Goal: Use online tool/utility: Utilize a website feature to perform a specific function

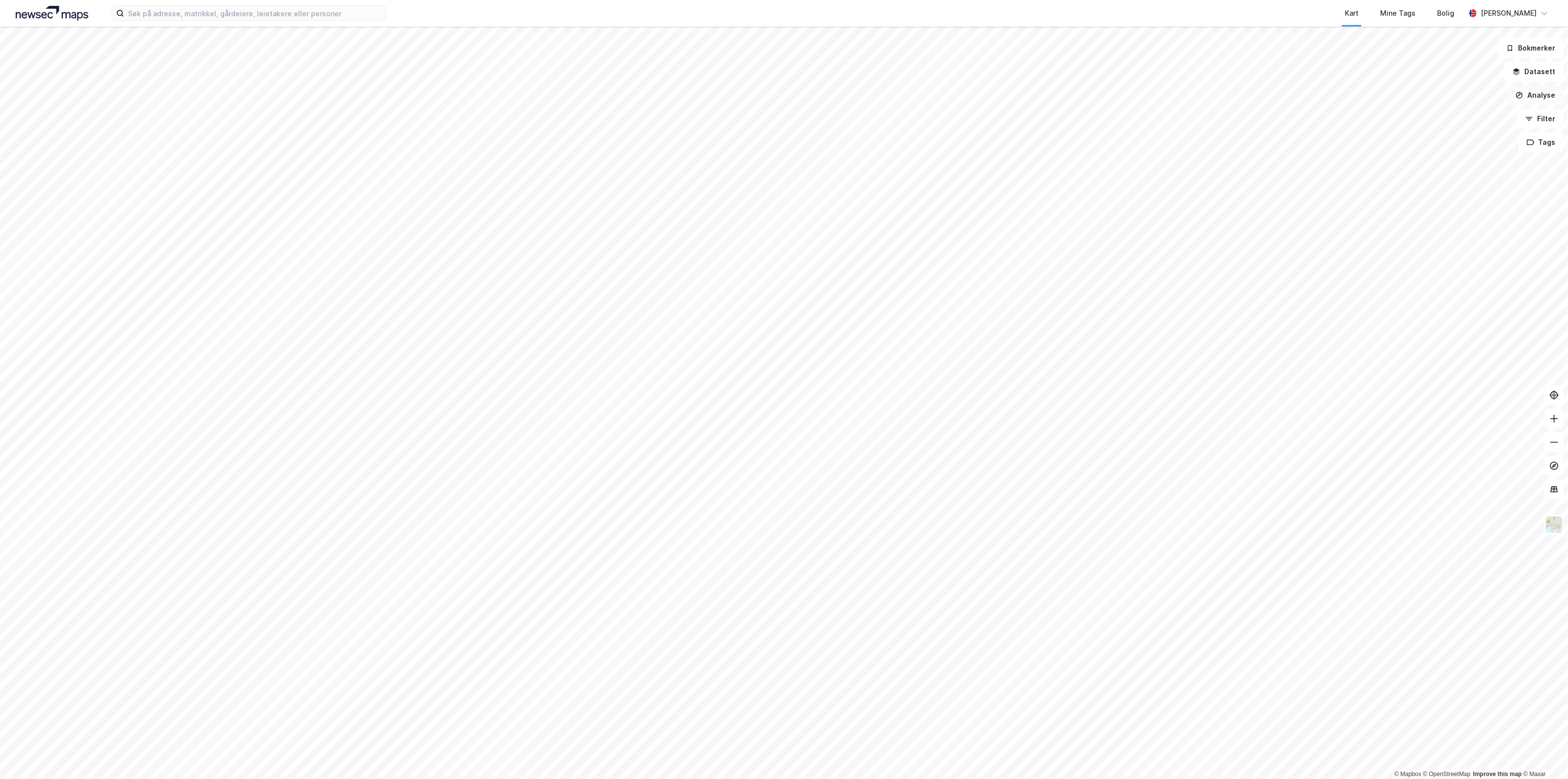
click at [1547, 92] on button "Analyse" at bounding box center [1535, 95] width 57 height 20
click at [1423, 140] on div "Tegn sirkel" at bounding box center [1449, 136] width 85 height 9
click at [779, 756] on button "Tegn område" at bounding box center [771, 756] width 74 height 20
click at [1538, 85] on button "Analyse" at bounding box center [1535, 95] width 57 height 20
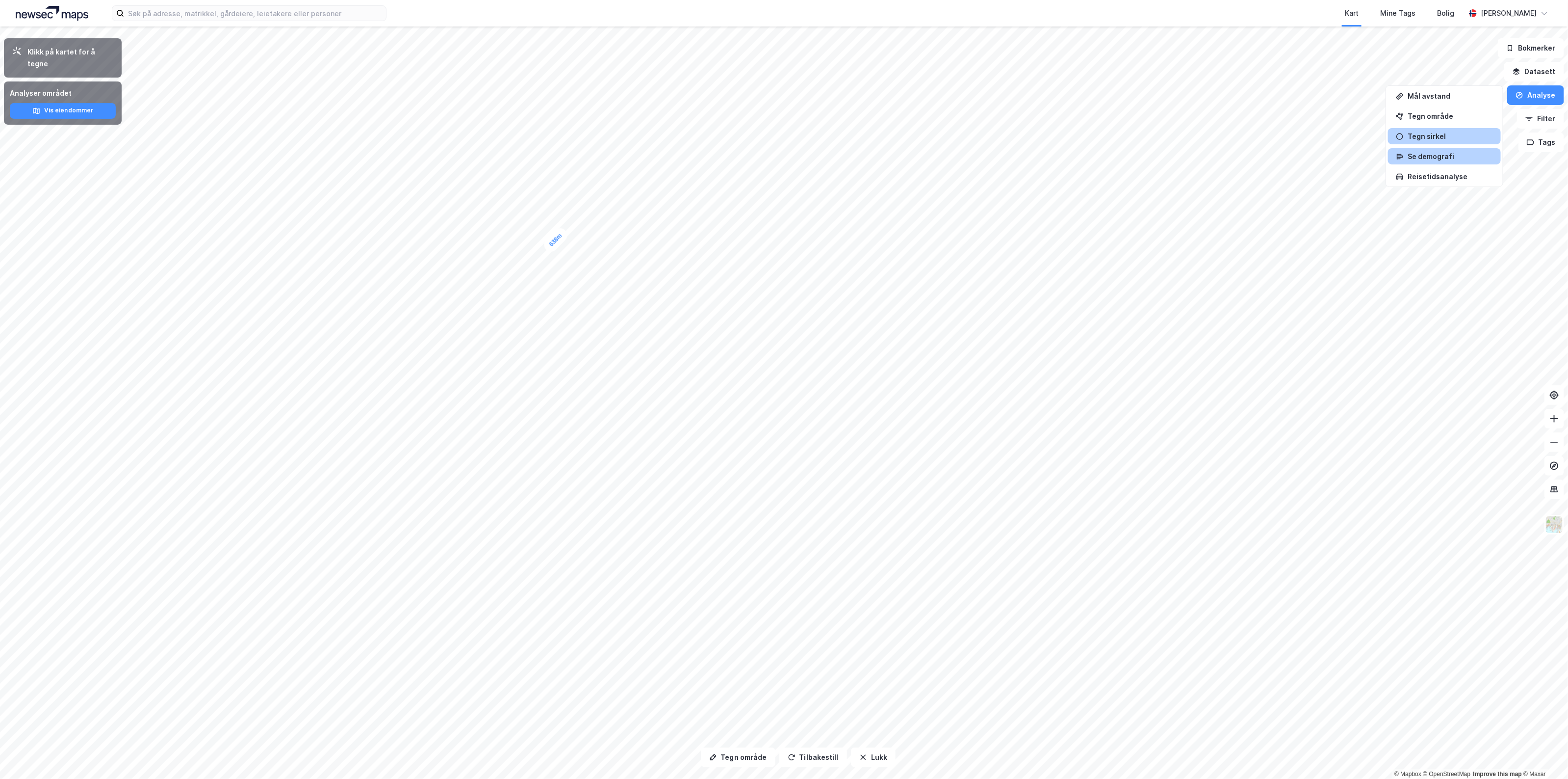
click at [1452, 155] on div "Se demografi" at bounding box center [1449, 156] width 85 height 9
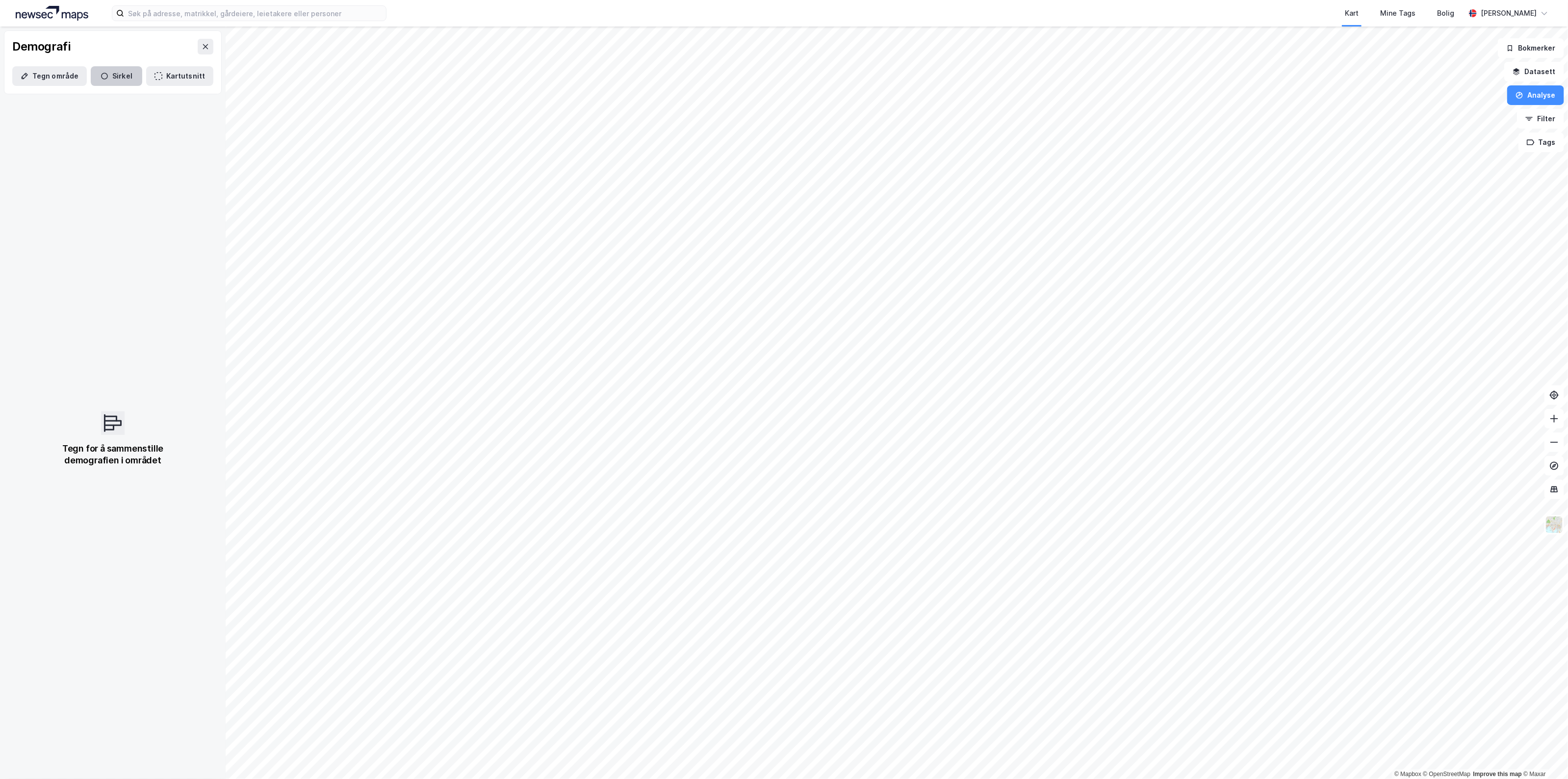
click at [119, 78] on button "Sirkel" at bounding box center [116, 76] width 52 height 20
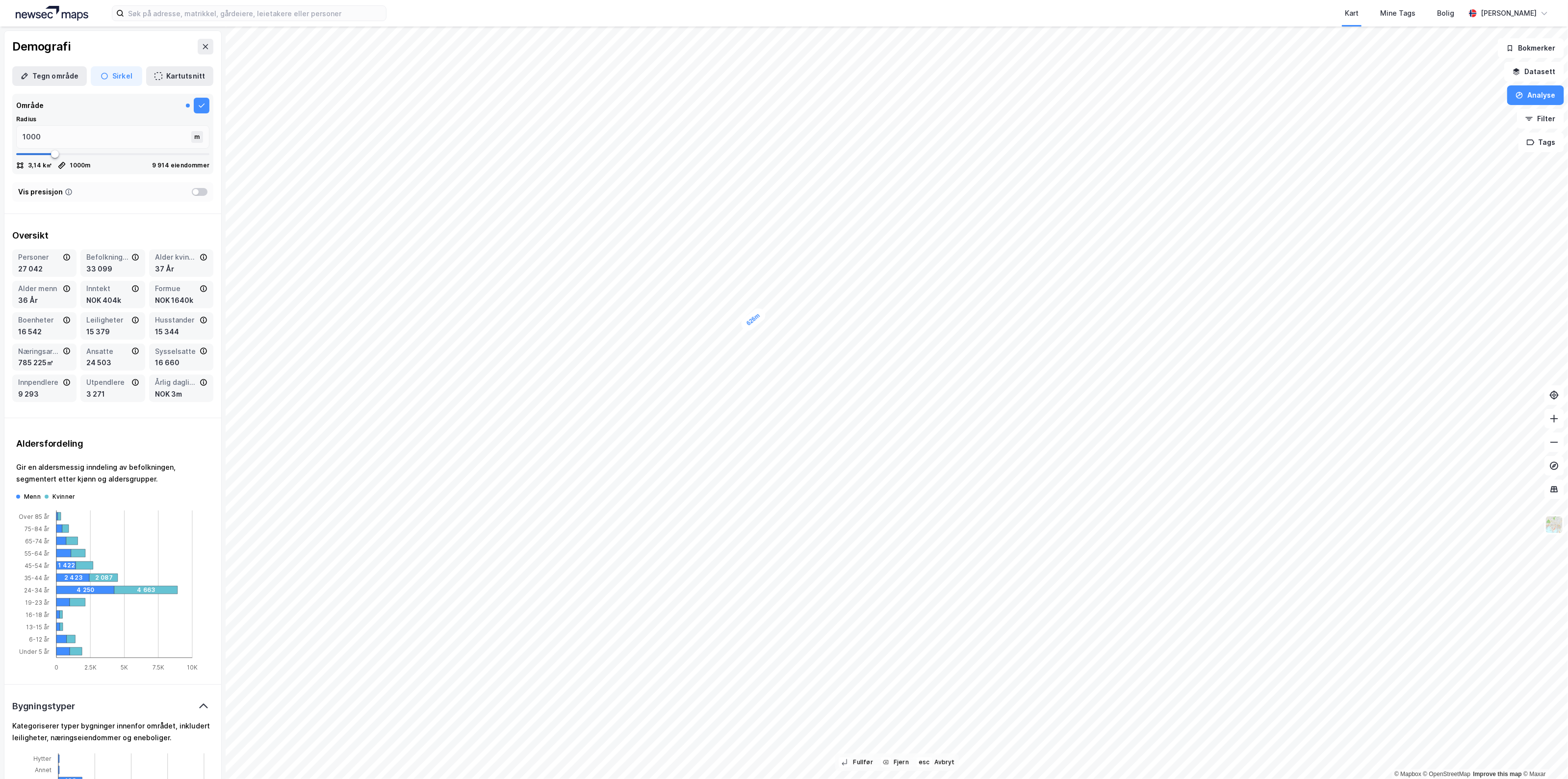
type input "626"
click at [193, 189] on div at bounding box center [196, 192] width 6 height 6
click at [188, 185] on div "Vis presisjon" at bounding box center [113, 192] width 201 height 20
click at [192, 190] on div at bounding box center [199, 192] width 16 height 8
